Goal: Task Accomplishment & Management: Use online tool/utility

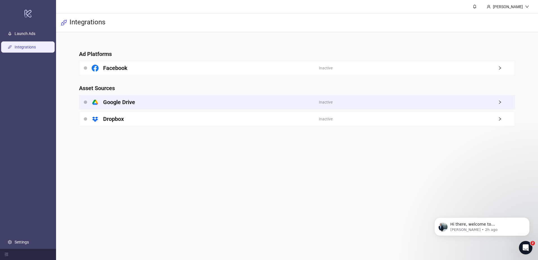
click at [129, 103] on h4 "Google Drive" at bounding box center [119, 102] width 32 height 8
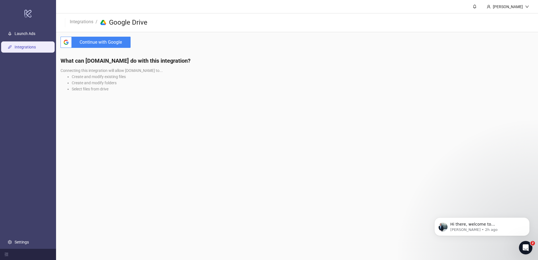
click at [112, 43] on span "Continue with Google" at bounding box center [102, 42] width 57 height 11
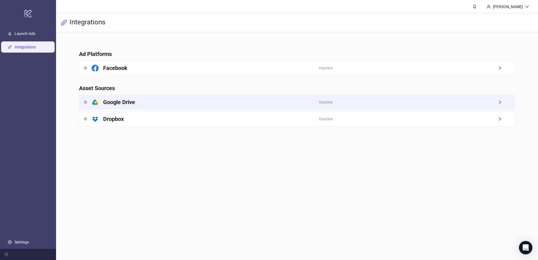
click at [240, 107] on div "platform/google_drive Google Drive" at bounding box center [199, 102] width 240 height 14
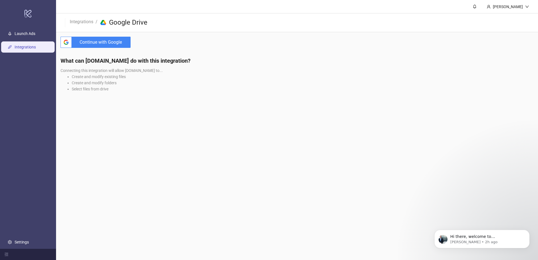
click at [109, 42] on span "Continue with Google" at bounding box center [102, 42] width 57 height 11
click at [101, 41] on span "Continue with Google" at bounding box center [102, 42] width 57 height 11
click at [90, 42] on span "Continue with Google" at bounding box center [102, 42] width 57 height 11
click at [117, 42] on span "Continue with Google" at bounding box center [102, 42] width 57 height 11
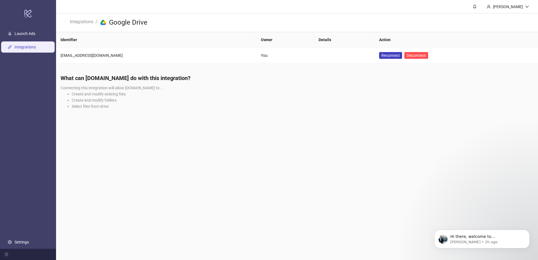
click at [143, 141] on main "Mahmat Ali Integrations / platform/google_drive Google Drive Identifier Owner D…" at bounding box center [297, 130] width 482 height 260
click at [381, 55] on span "Reconnect" at bounding box center [390, 55] width 18 height 4
click at [406, 56] on span "Disconnect" at bounding box center [415, 55] width 19 height 4
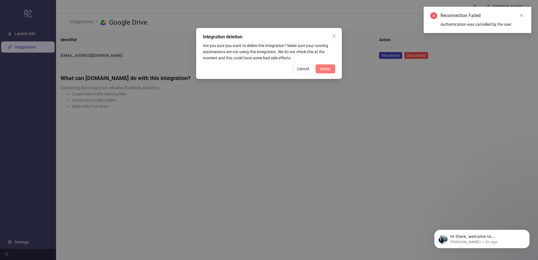
click at [326, 69] on span "Delete" at bounding box center [325, 69] width 11 height 4
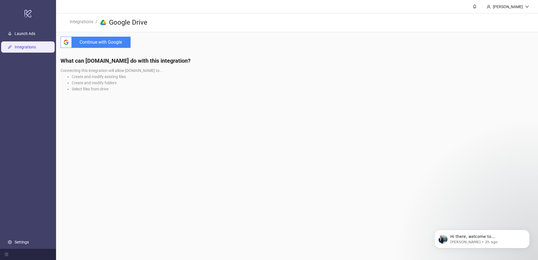
click at [117, 46] on span "Continue with Google" at bounding box center [102, 42] width 57 height 11
click at [109, 41] on span "Continue with Google" at bounding box center [102, 42] width 57 height 11
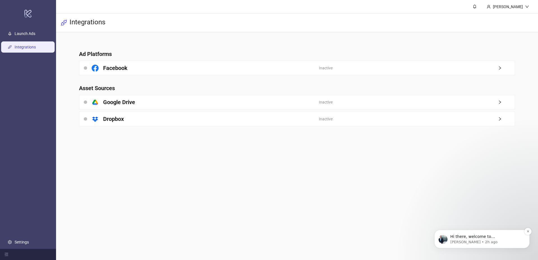
click at [463, 238] on p "Hi there, welcome to [DOMAIN_NAME]. I'll reach out via e-mail separately, but j…" at bounding box center [486, 237] width 72 height 6
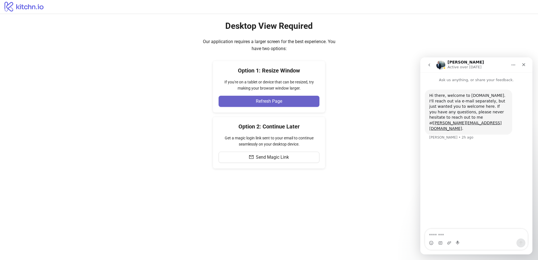
click at [266, 103] on span "Refresh Page" at bounding box center [269, 101] width 26 height 5
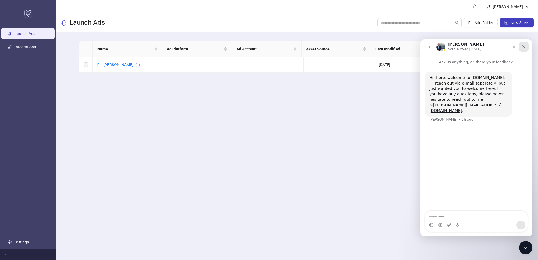
click at [523, 43] on div "Close" at bounding box center [524, 47] width 10 height 10
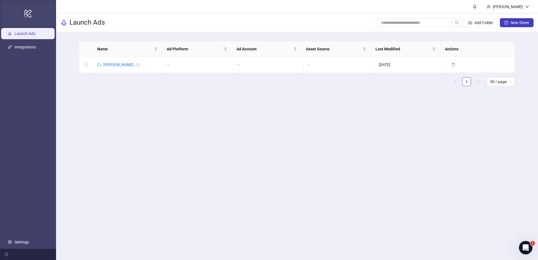
click at [29, 12] on icon "logo/logo-mobile" at bounding box center [28, 13] width 8 height 13
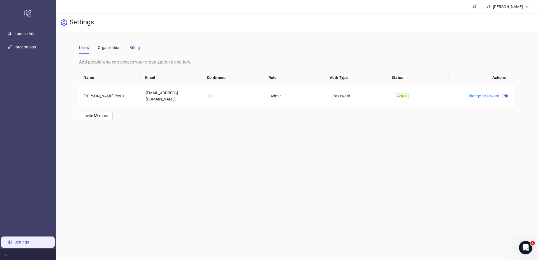
click at [138, 45] on div "Billing" at bounding box center [134, 48] width 10 height 6
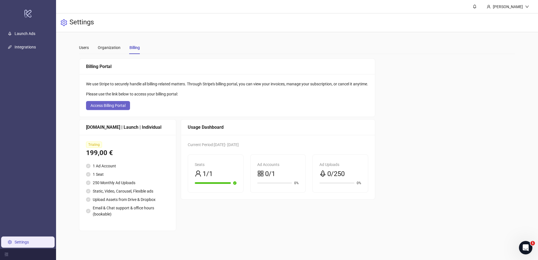
click at [107, 106] on span "Access Billing Portal" at bounding box center [107, 105] width 35 height 4
click at [34, 31] on link "Launch Ads" at bounding box center [25, 33] width 21 height 4
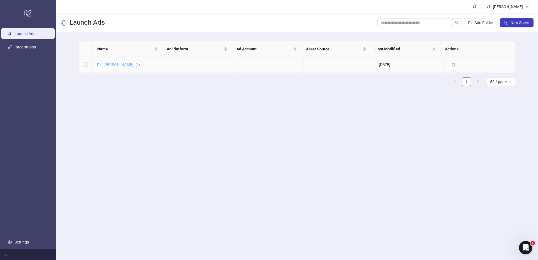
click at [117, 65] on link "Mahmat Ali ( 1 )" at bounding box center [121, 64] width 36 height 4
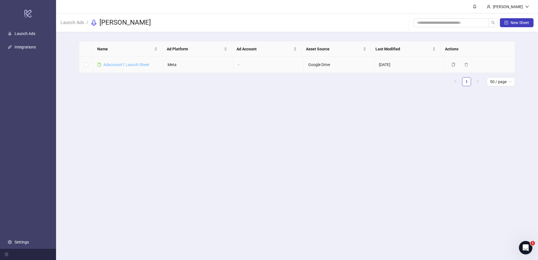
click at [136, 65] on link "Adaccount1 Launch Sheet" at bounding box center [126, 64] width 46 height 4
click at [122, 64] on link "Adaccount1 Launch Sheet" at bounding box center [126, 64] width 46 height 4
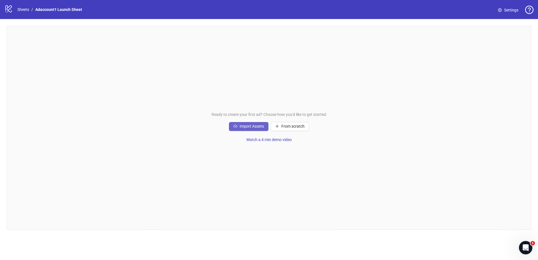
click at [244, 129] on span "Import Assets" at bounding box center [252, 126] width 24 height 4
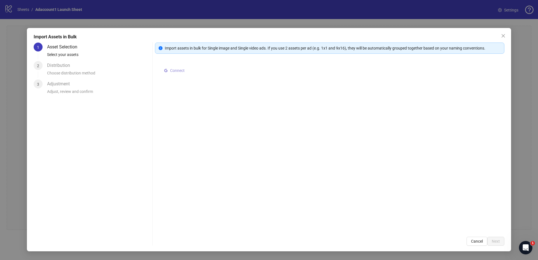
click at [178, 70] on span "Connect" at bounding box center [177, 70] width 15 height 4
click at [193, 69] on span "Select multiple assets to import" at bounding box center [199, 71] width 54 height 4
click at [502, 34] on icon "close" at bounding box center [502, 35] width 3 height 3
